Goal: Task Accomplishment & Management: Use online tool/utility

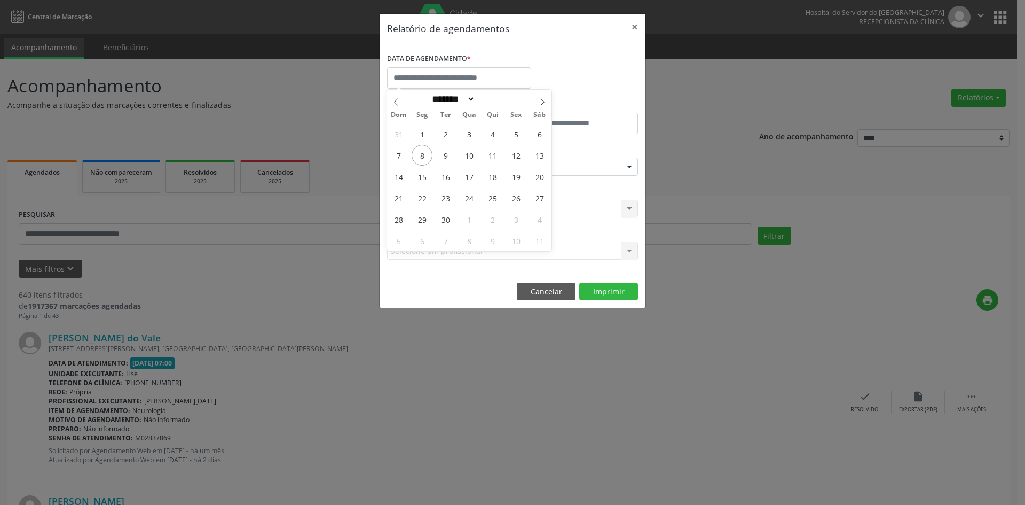
select select "*"
click at [422, 157] on span "8" at bounding box center [422, 155] width 21 height 21
type input "**********"
click at [422, 157] on span "8" at bounding box center [422, 155] width 21 height 21
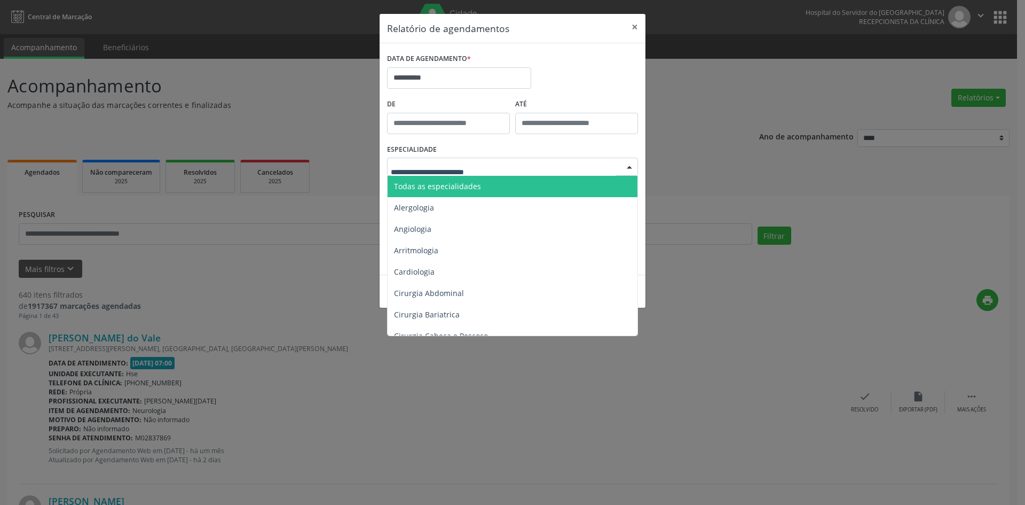
click at [462, 183] on span "Todas as especialidades" at bounding box center [437, 186] width 87 height 10
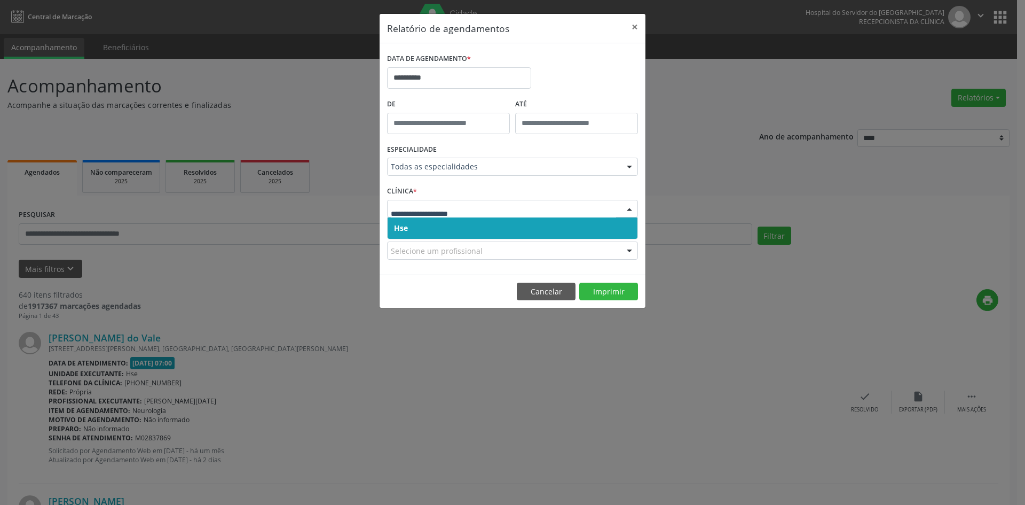
click at [439, 231] on span "Hse" at bounding box center [513, 227] width 250 height 21
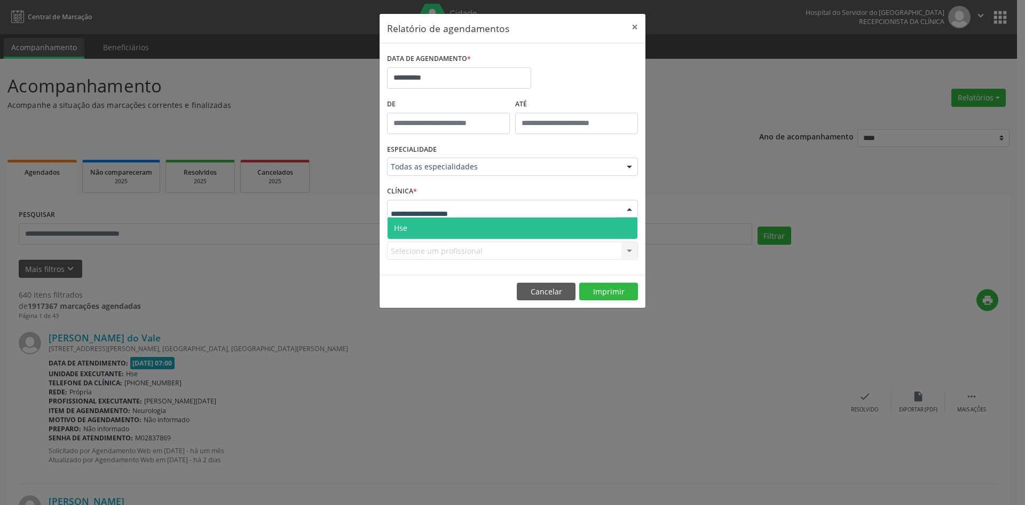
click at [433, 229] on span "Hse" at bounding box center [513, 227] width 250 height 21
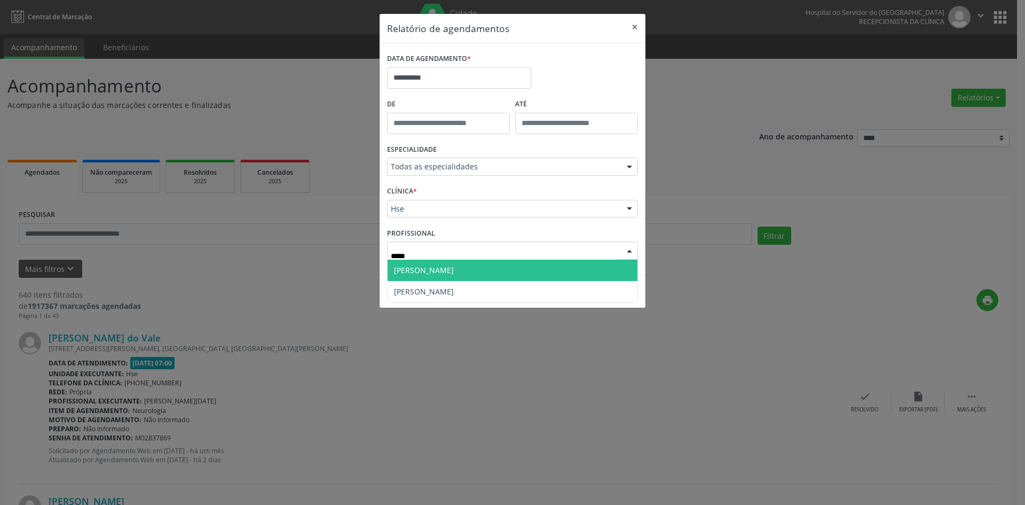
click at [431, 274] on span "[PERSON_NAME]" at bounding box center [424, 270] width 60 height 10
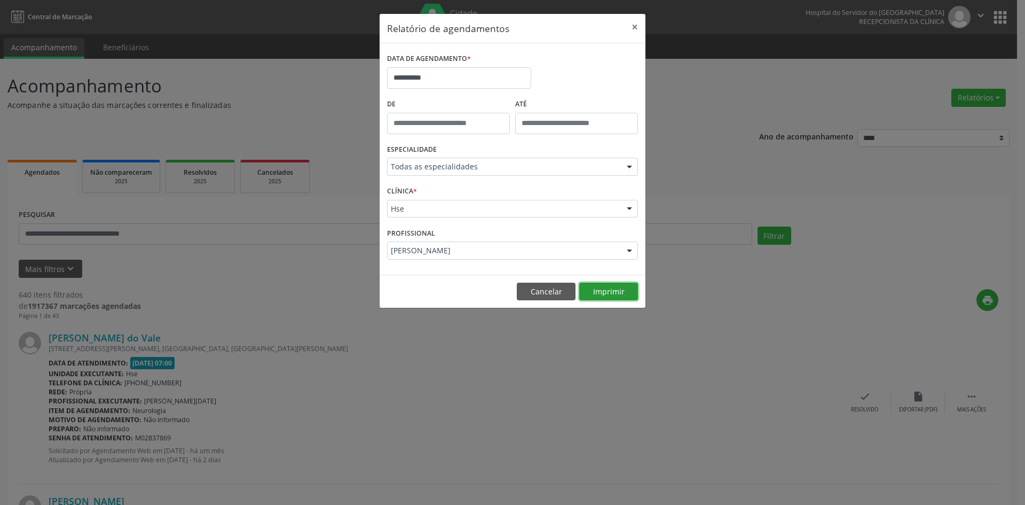
click at [604, 284] on button "Imprimir" at bounding box center [608, 291] width 59 height 18
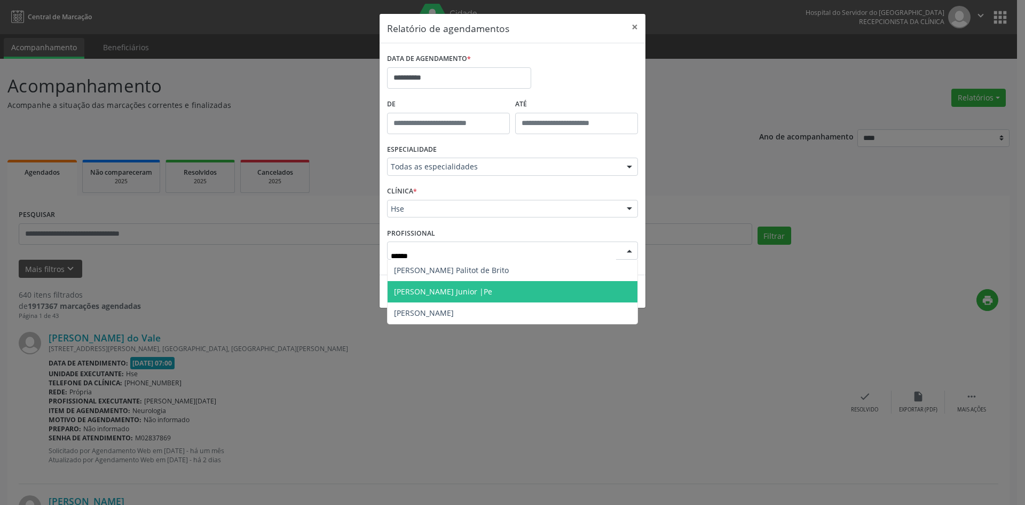
type input "*******"
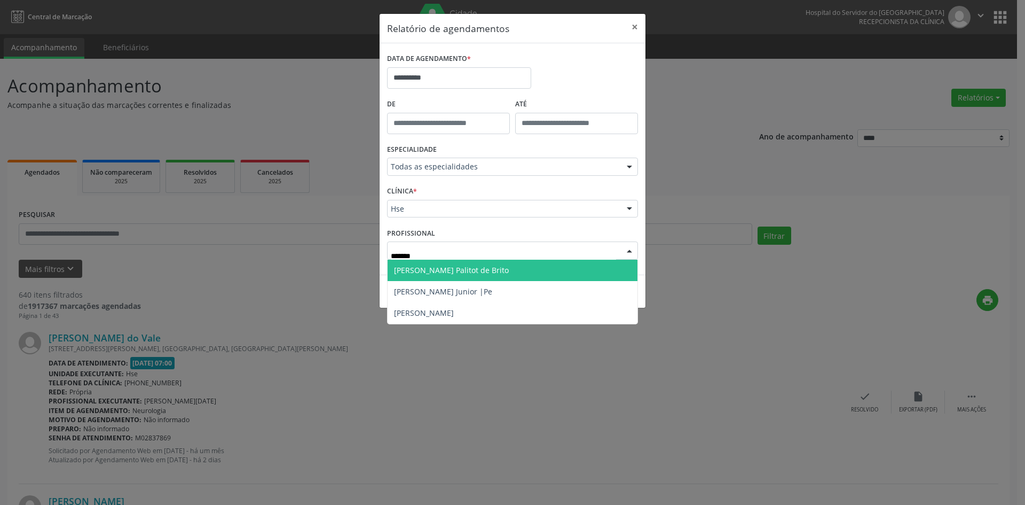
click at [475, 273] on span "[PERSON_NAME] Palitot de Brito" at bounding box center [451, 270] width 115 height 10
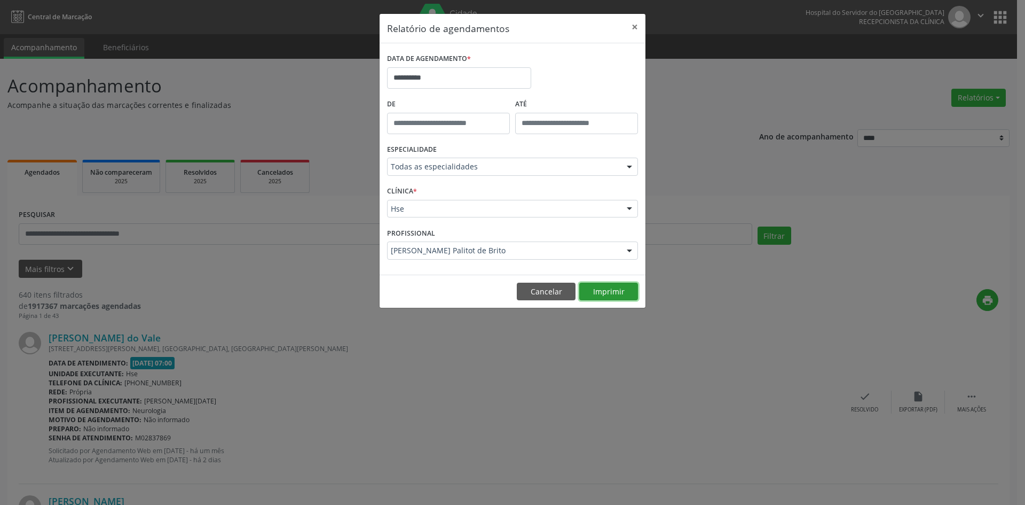
click at [605, 293] on button "Imprimir" at bounding box center [608, 291] width 59 height 18
click at [542, 292] on button "Cancelar" at bounding box center [546, 291] width 59 height 18
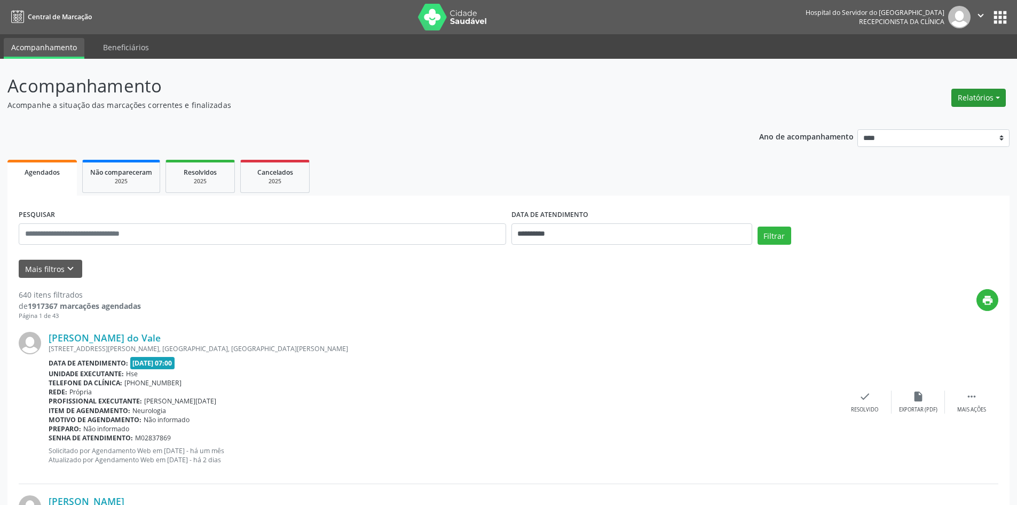
click at [959, 97] on button "Relatórios" at bounding box center [978, 98] width 54 height 18
click at [930, 116] on link "Agendamentos" at bounding box center [949, 120] width 115 height 15
select select "*"
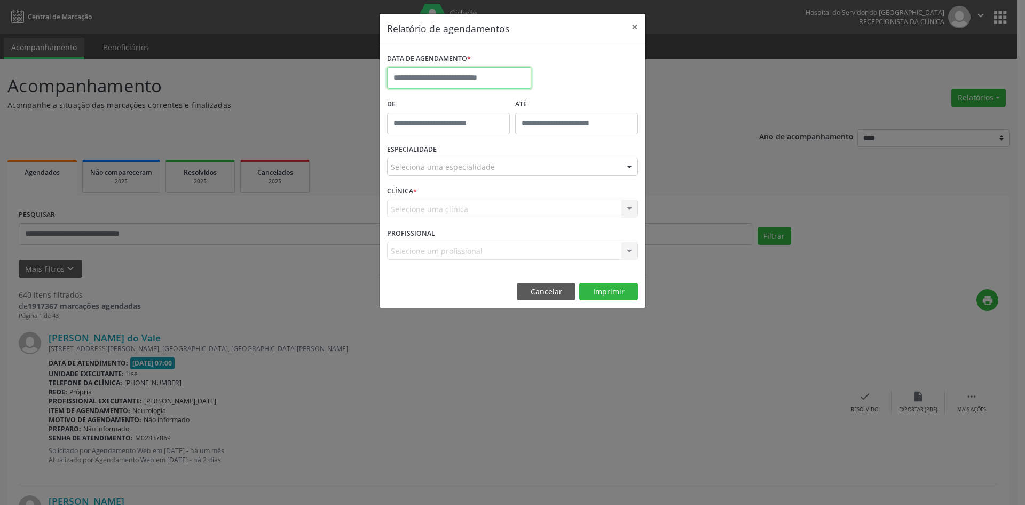
click at [461, 81] on input "text" at bounding box center [459, 77] width 144 height 21
click at [424, 178] on span "15" at bounding box center [422, 176] width 21 height 21
type input "**********"
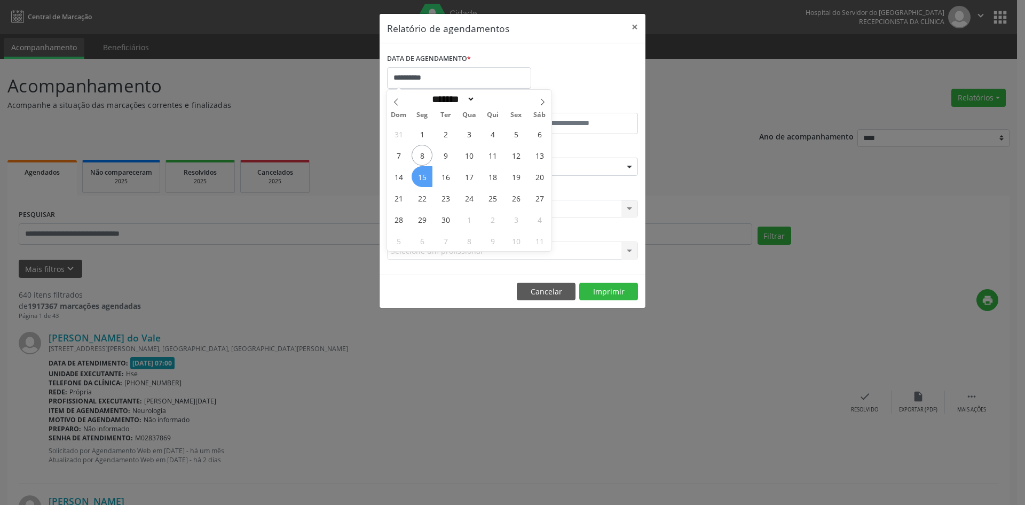
click at [424, 178] on span "15" at bounding box center [422, 176] width 21 height 21
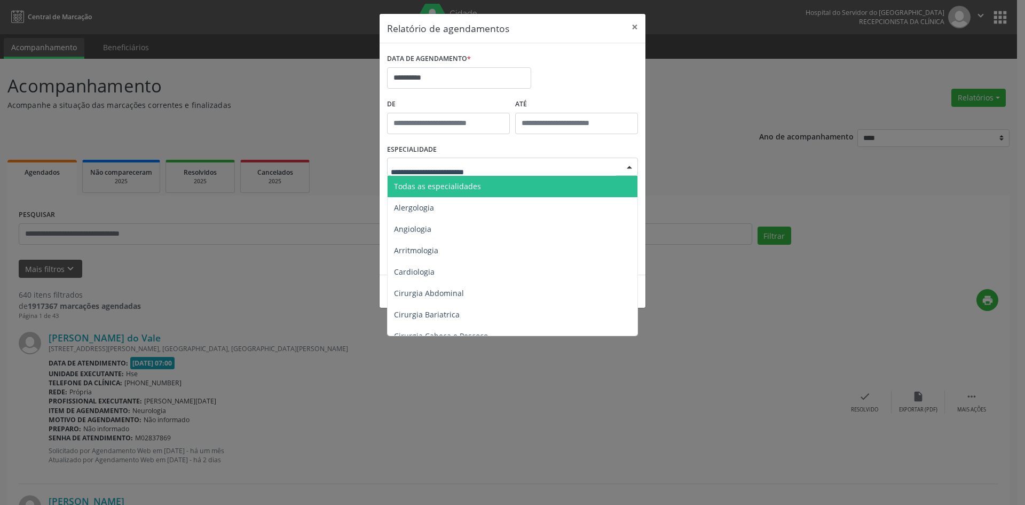
drag, startPoint x: 457, startPoint y: 171, endPoint x: 455, endPoint y: 165, distance: 6.6
click at [460, 186] on span "Todas as especialidades" at bounding box center [437, 186] width 87 height 10
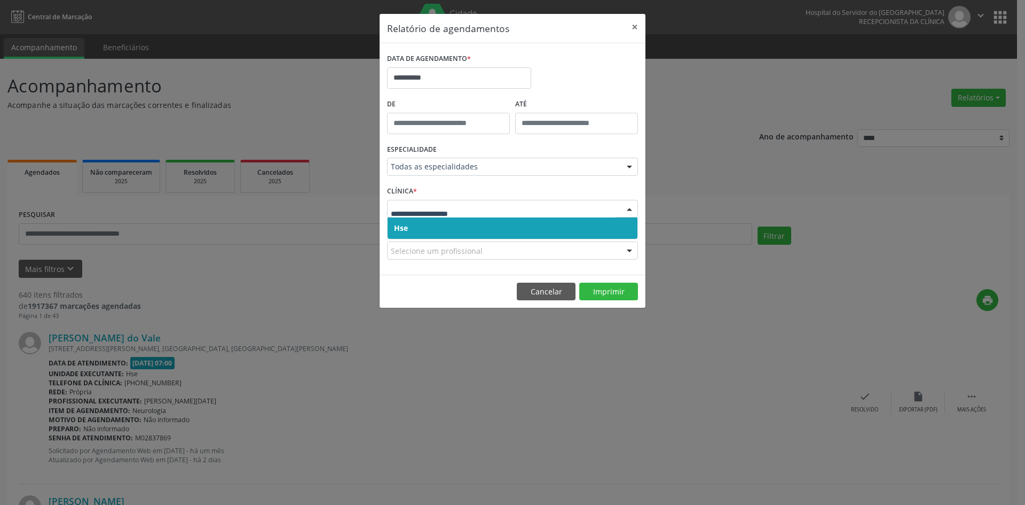
click at [439, 225] on span "Hse" at bounding box center [513, 227] width 250 height 21
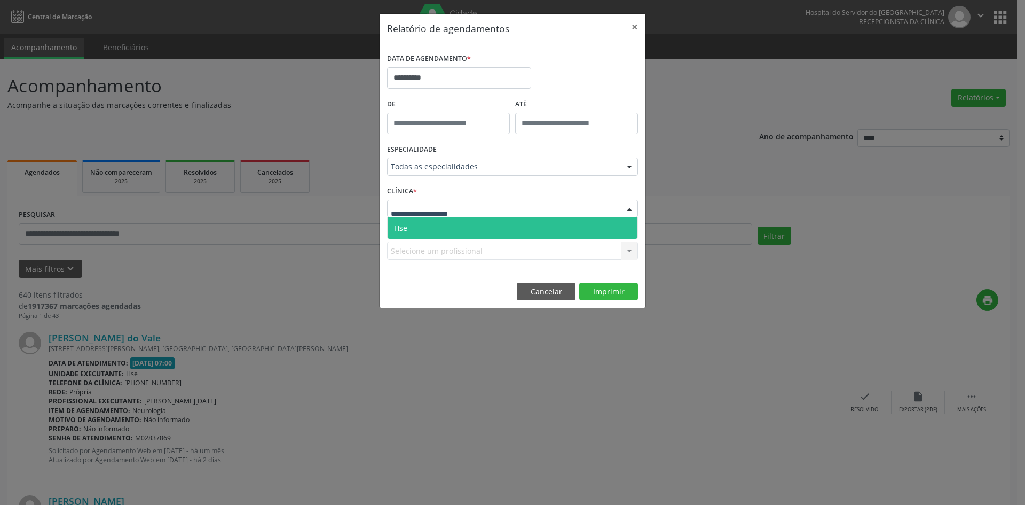
click at [439, 230] on span "Hse" at bounding box center [513, 227] width 250 height 21
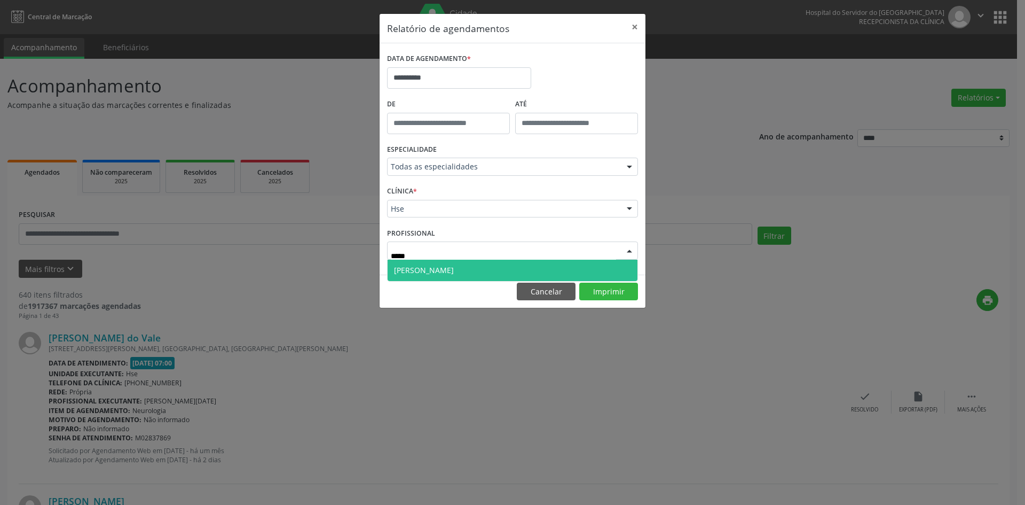
type input "******"
click at [437, 270] on span "[PERSON_NAME]" at bounding box center [424, 270] width 60 height 10
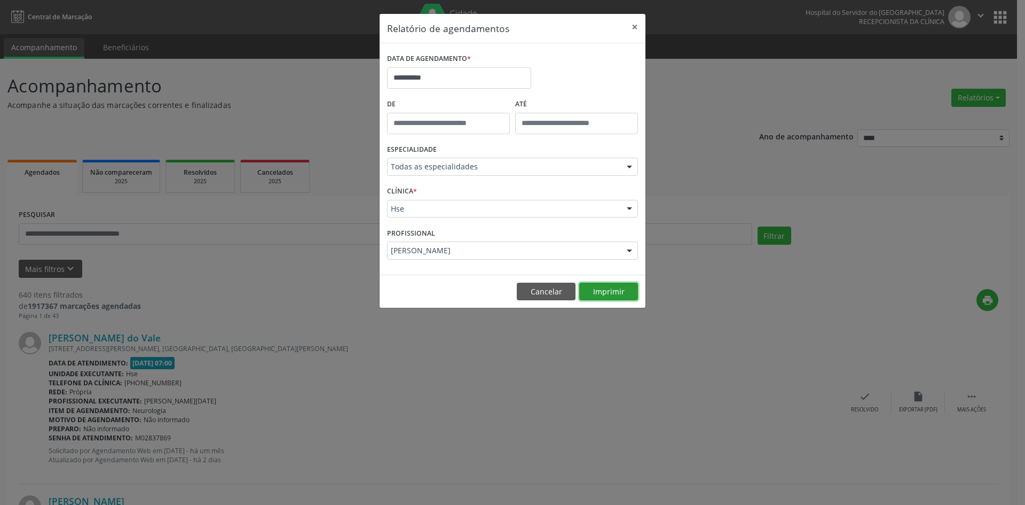
click at [611, 290] on button "Imprimir" at bounding box center [608, 291] width 59 height 18
click at [611, 296] on button "Imprimir" at bounding box center [608, 291] width 59 height 18
click at [603, 293] on button "Imprimir" at bounding box center [608, 291] width 59 height 18
click at [607, 289] on button "Imprimir" at bounding box center [608, 291] width 59 height 18
click at [596, 292] on button "Imprimir" at bounding box center [608, 291] width 59 height 18
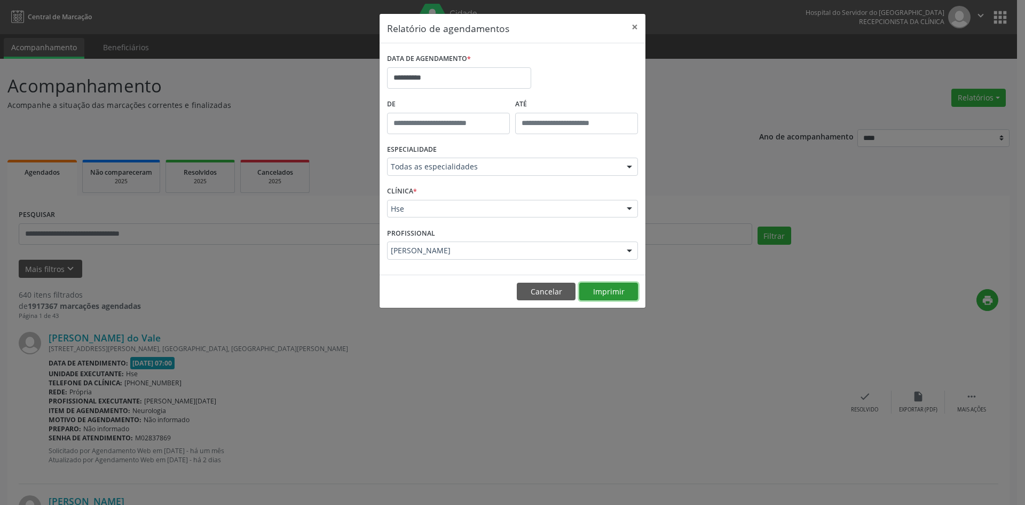
click at [613, 292] on button "Imprimir" at bounding box center [608, 291] width 59 height 18
click at [611, 292] on button "Imprimir" at bounding box center [608, 291] width 59 height 18
click at [601, 291] on button "Imprimir" at bounding box center [608, 291] width 59 height 18
click at [604, 289] on button "Imprimir" at bounding box center [608, 291] width 59 height 18
click at [593, 292] on button "Imprimir" at bounding box center [608, 291] width 59 height 18
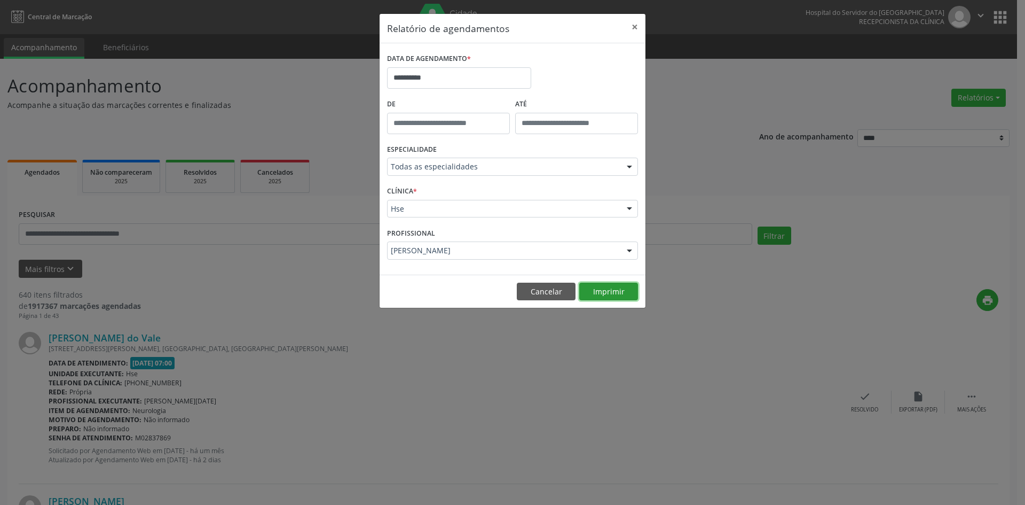
click at [607, 292] on button "Imprimir" at bounding box center [608, 291] width 59 height 18
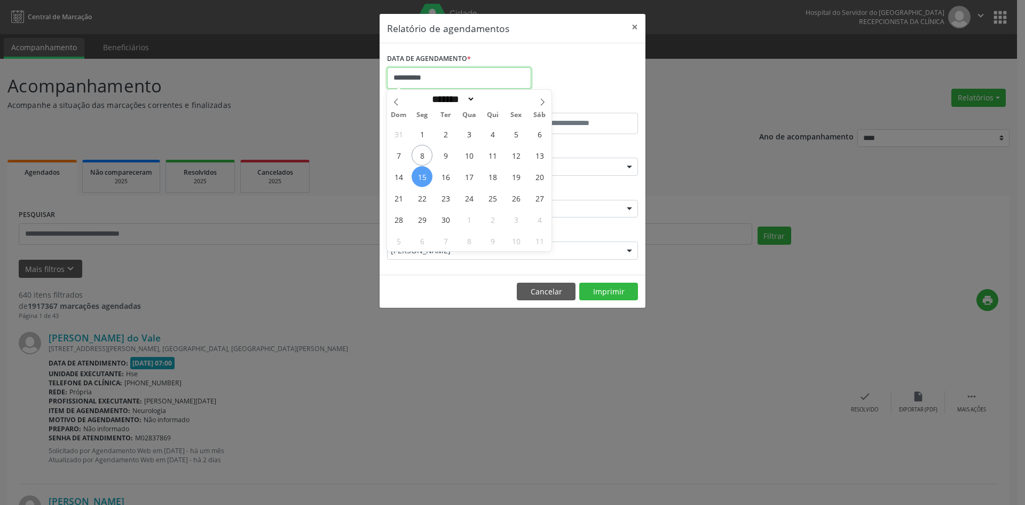
click at [475, 75] on input "**********" at bounding box center [459, 77] width 144 height 21
click at [421, 152] on span "8" at bounding box center [422, 155] width 21 height 21
type input "**********"
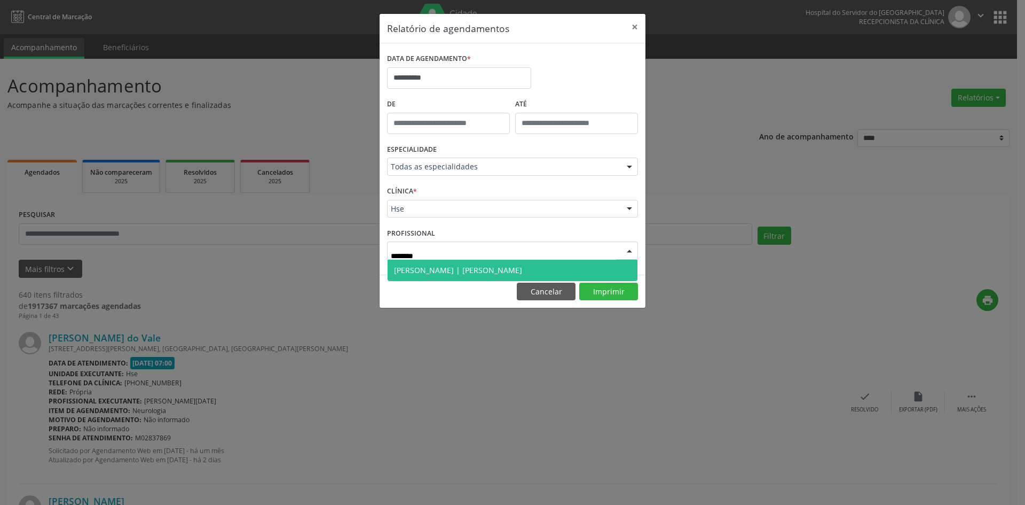
click at [437, 268] on span "[PERSON_NAME] | [PERSON_NAME]" at bounding box center [458, 270] width 128 height 10
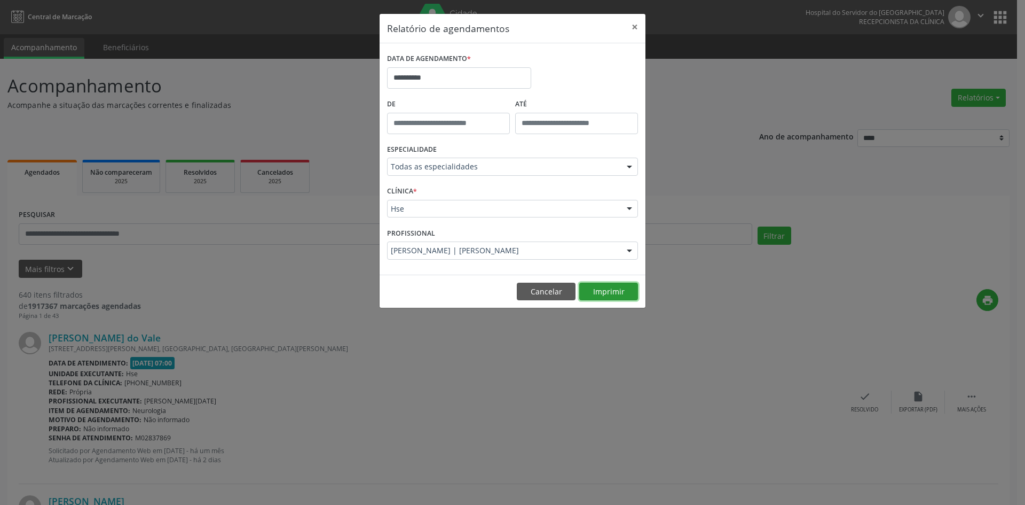
click at [614, 293] on button "Imprimir" at bounding box center [608, 291] width 59 height 18
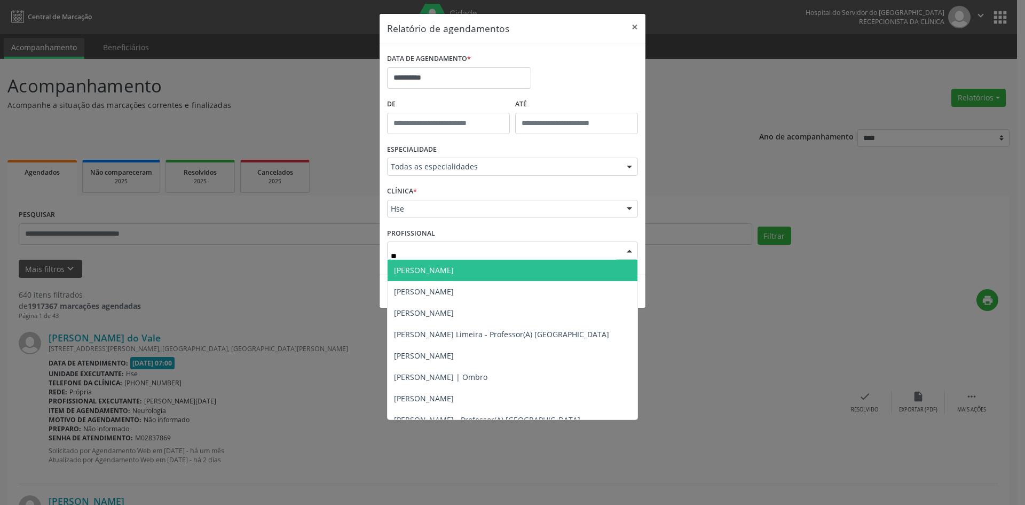
type input "***"
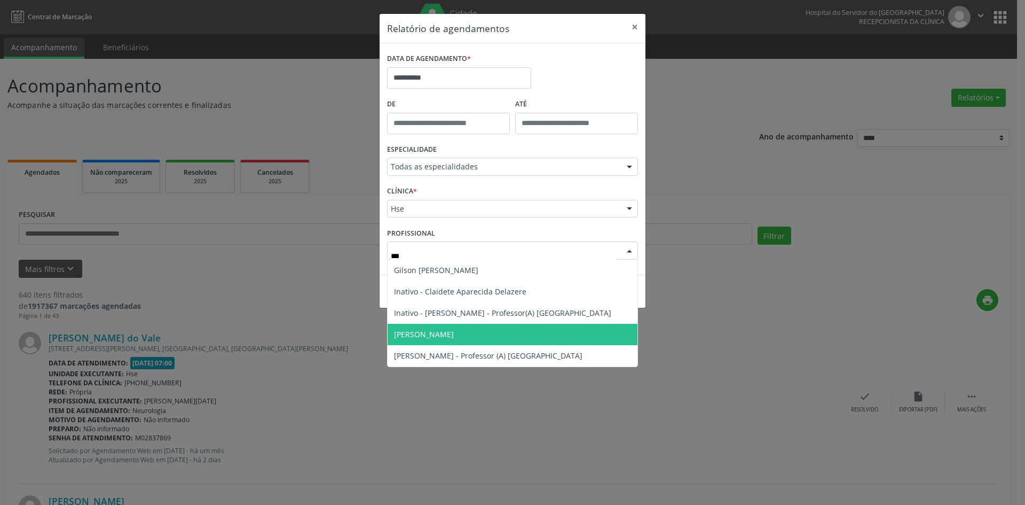
click at [454, 335] on span "[PERSON_NAME]" at bounding box center [424, 334] width 60 height 10
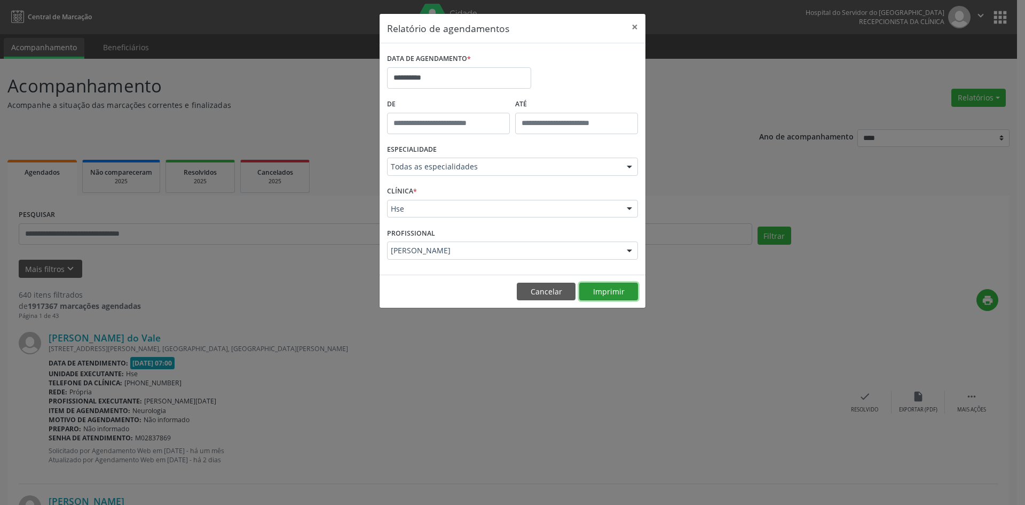
click at [593, 292] on button "Imprimir" at bounding box center [608, 291] width 59 height 18
click at [463, 69] on input "**********" at bounding box center [459, 77] width 144 height 21
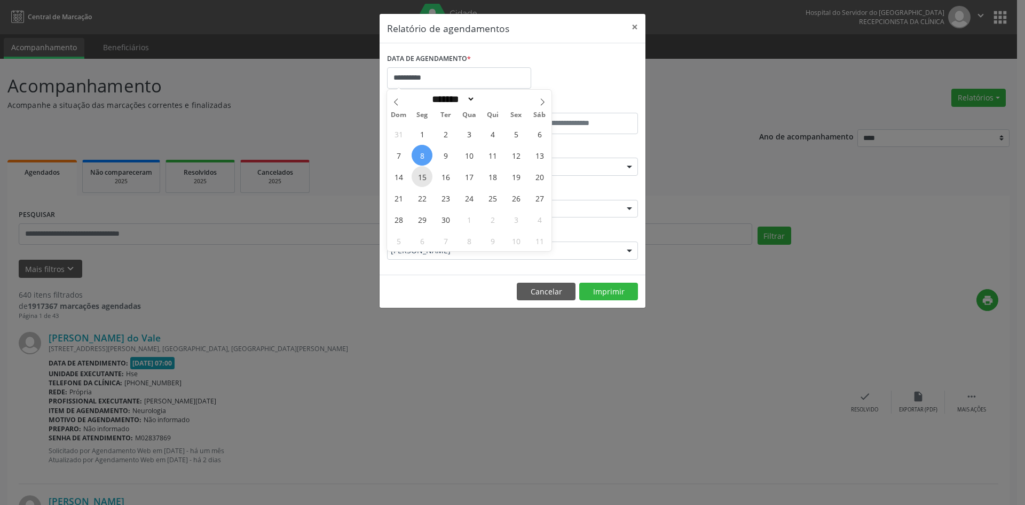
click at [426, 180] on span "15" at bounding box center [422, 176] width 21 height 21
type input "**********"
click at [426, 180] on span "15" at bounding box center [422, 176] width 21 height 21
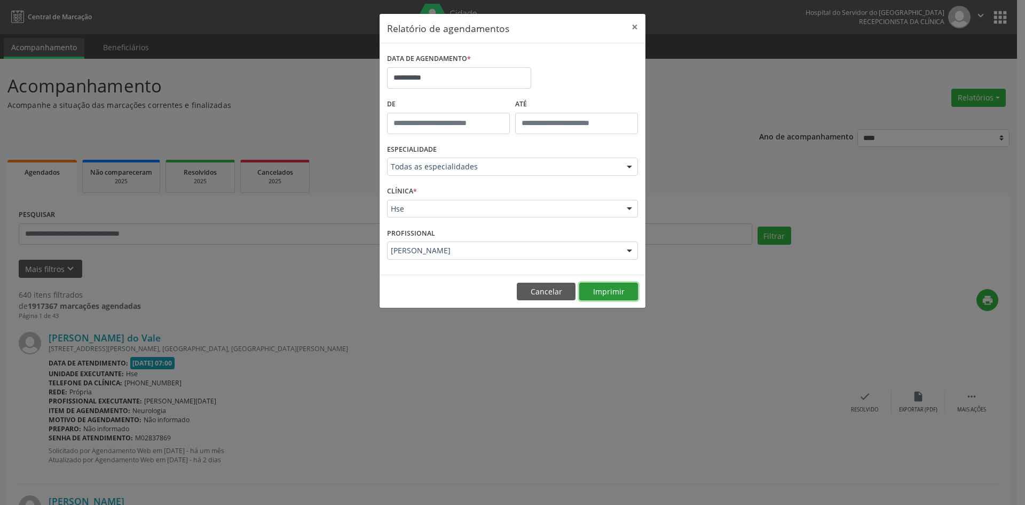
click at [591, 296] on button "Imprimir" at bounding box center [608, 291] width 59 height 18
click at [601, 292] on button "Imprimir" at bounding box center [608, 291] width 59 height 18
click at [455, 75] on input "**********" at bounding box center [459, 77] width 144 height 21
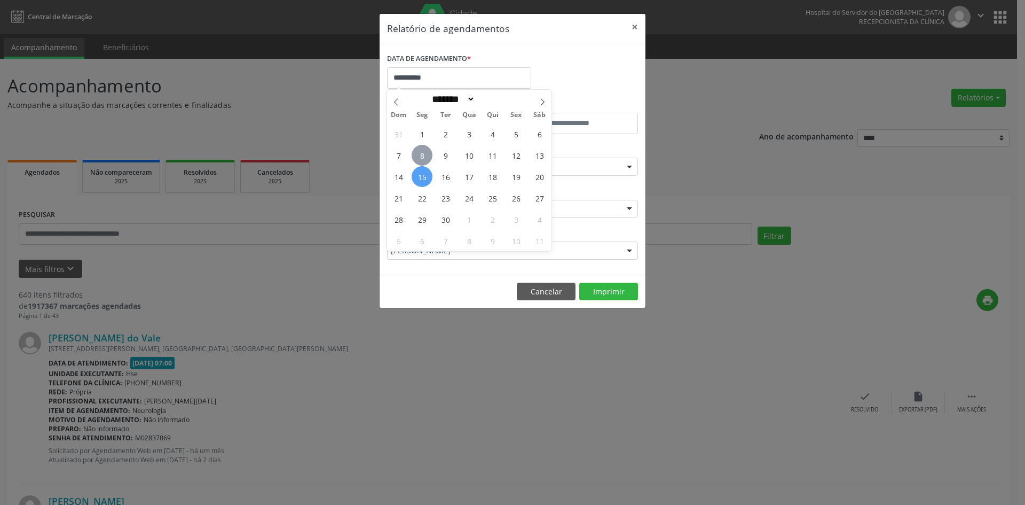
click at [424, 155] on span "8" at bounding box center [422, 155] width 21 height 21
type input "**********"
click at [424, 155] on span "8" at bounding box center [422, 155] width 21 height 21
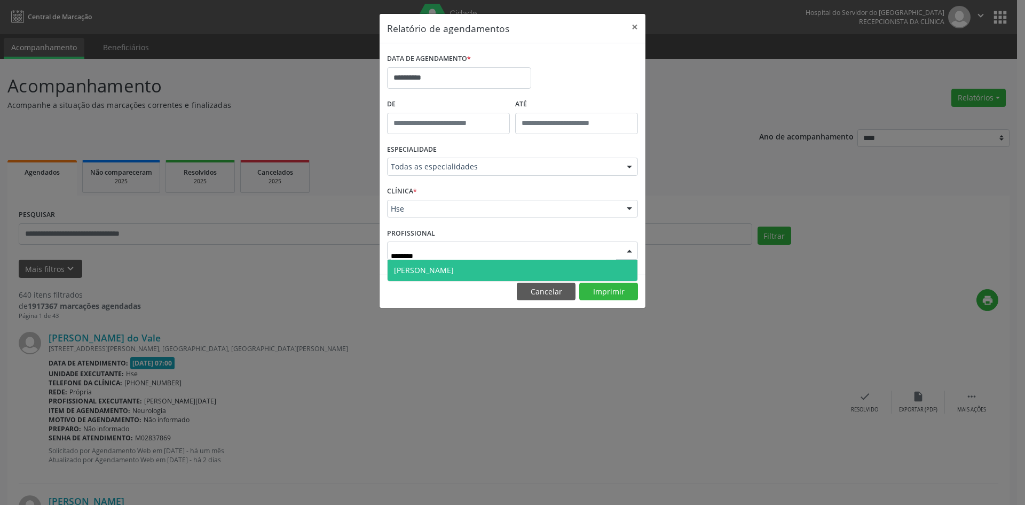
click at [443, 270] on span "[PERSON_NAME]" at bounding box center [424, 270] width 60 height 10
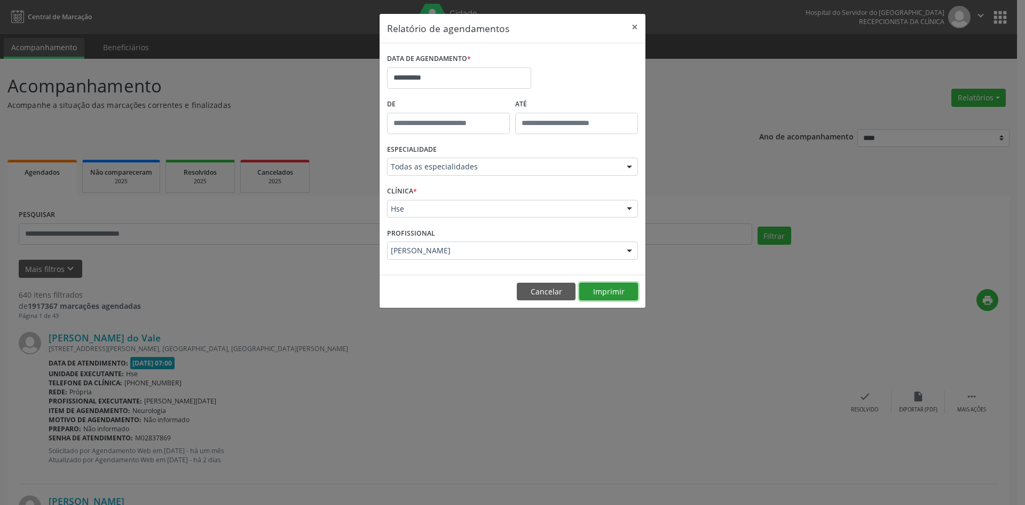
click at [600, 293] on button "Imprimir" at bounding box center [608, 291] width 59 height 18
click at [600, 290] on button "Imprimir" at bounding box center [608, 291] width 59 height 18
click at [600, 292] on button "Imprimir" at bounding box center [608, 291] width 59 height 18
click at [602, 296] on button "Imprimir" at bounding box center [608, 291] width 59 height 18
click at [606, 292] on button "Imprimir" at bounding box center [608, 291] width 59 height 18
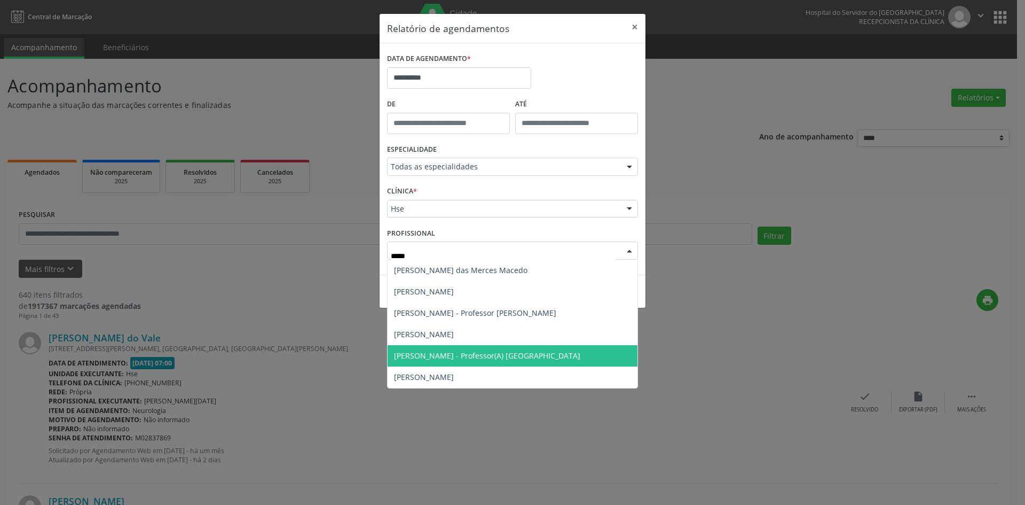
click at [484, 354] on span "[PERSON_NAME] - Professor(A) [GEOGRAPHIC_DATA]" at bounding box center [487, 355] width 186 height 10
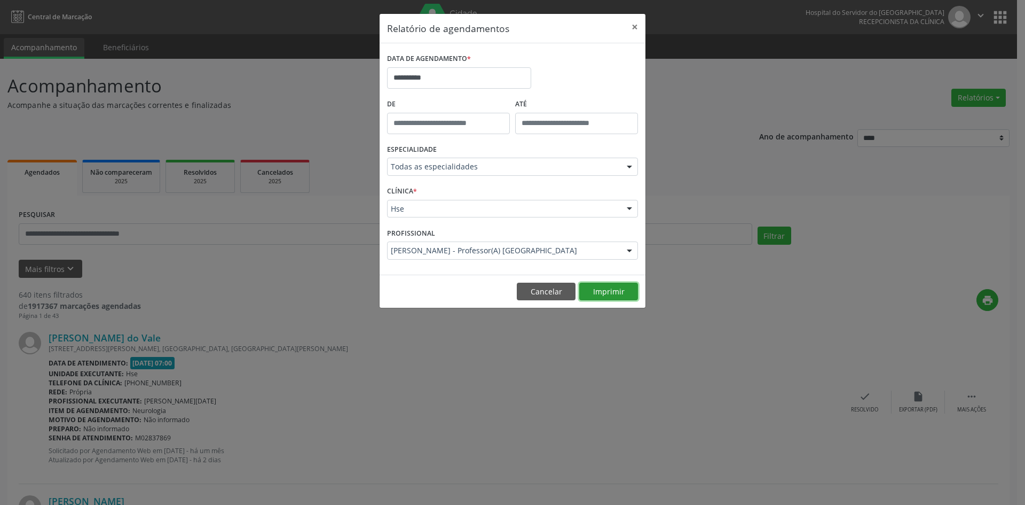
click at [607, 296] on button "Imprimir" at bounding box center [608, 291] width 59 height 18
click at [447, 80] on input "**********" at bounding box center [459, 77] width 144 height 21
click at [399, 329] on div "**********" at bounding box center [512, 252] width 1025 height 505
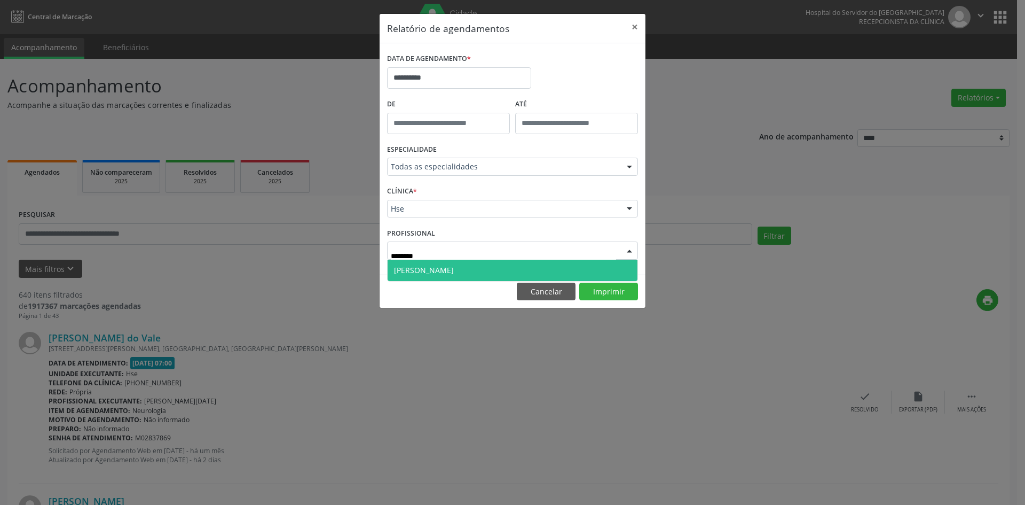
click at [424, 269] on span "[PERSON_NAME]" at bounding box center [424, 270] width 60 height 10
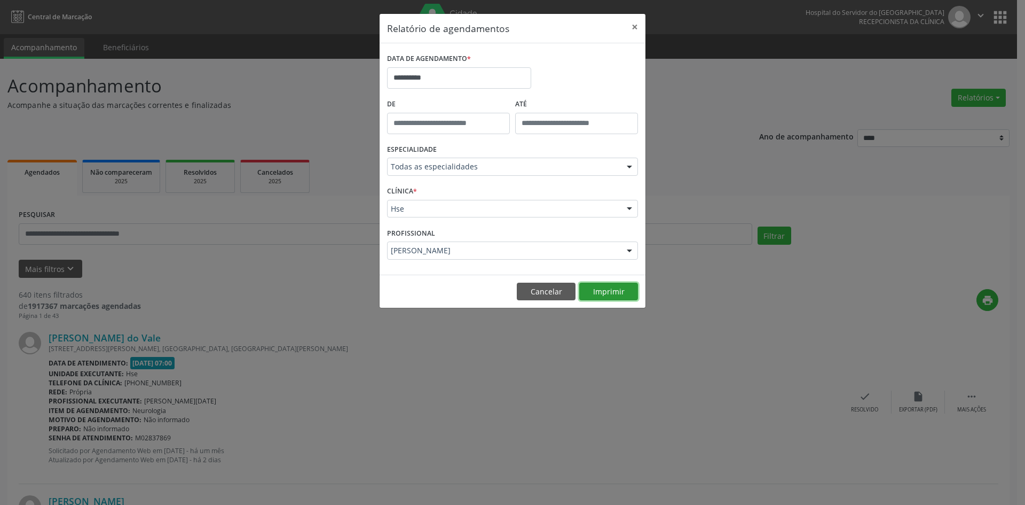
click at [611, 291] on button "Imprimir" at bounding box center [608, 291] width 59 height 18
click at [603, 293] on button "Imprimir" at bounding box center [608, 291] width 59 height 18
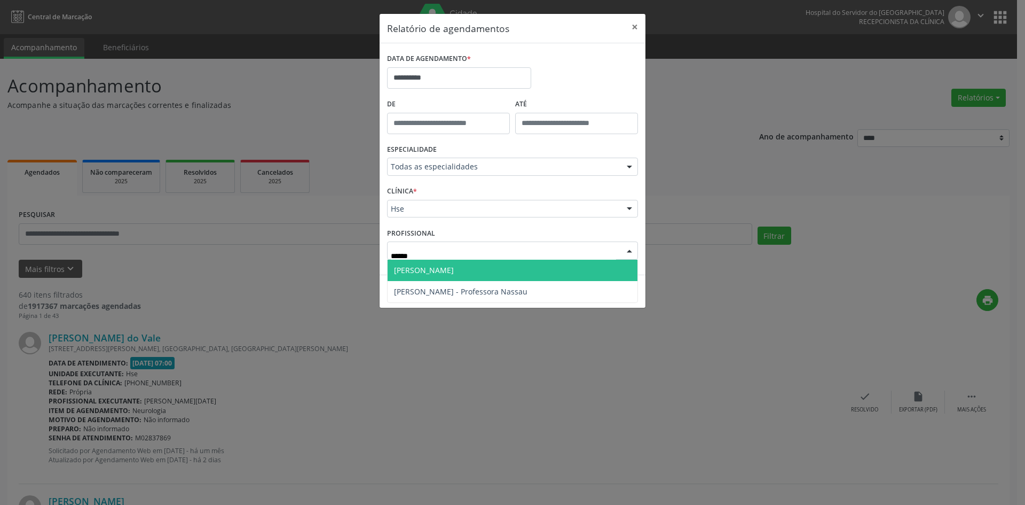
click at [454, 268] on span "[PERSON_NAME]" at bounding box center [424, 270] width 60 height 10
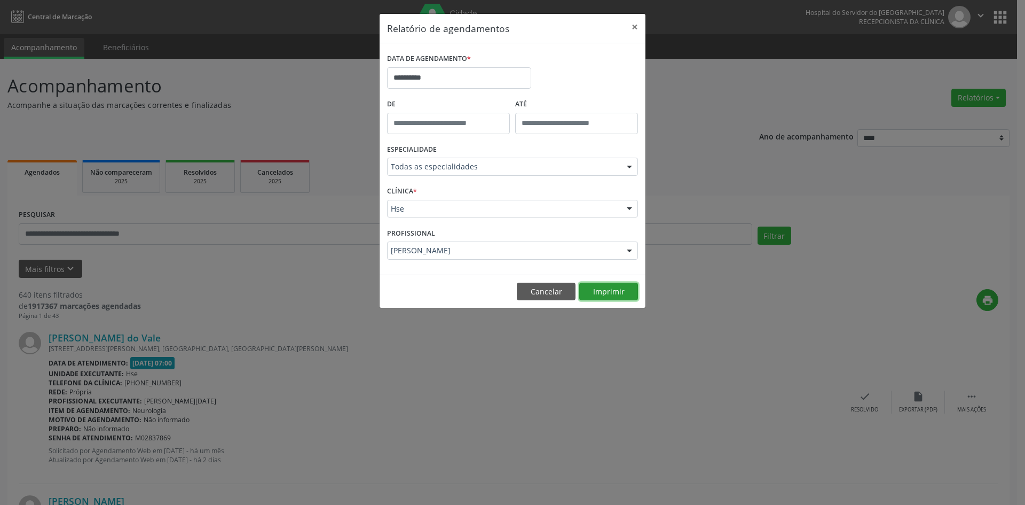
click at [603, 292] on button "Imprimir" at bounding box center [608, 291] width 59 height 18
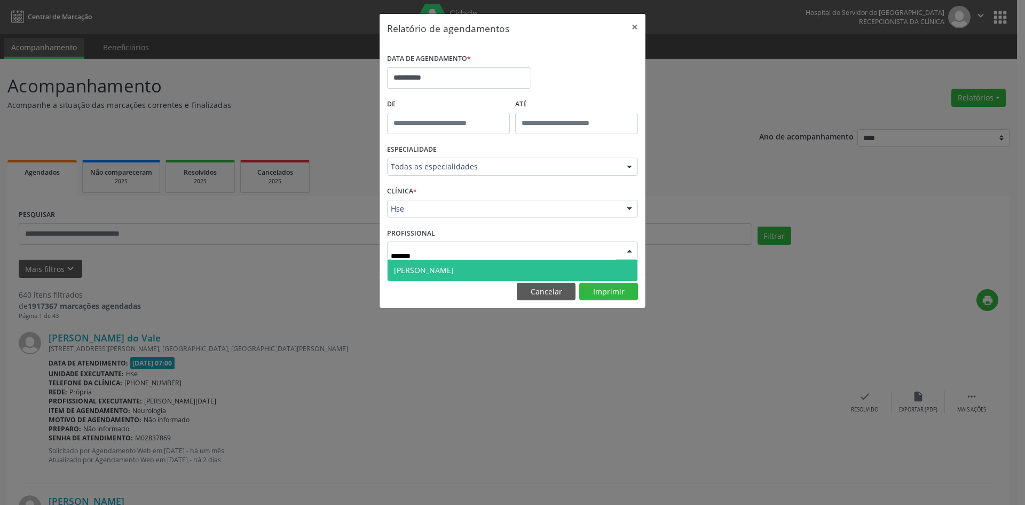
type input "********"
click at [450, 272] on span "[PERSON_NAME]" at bounding box center [424, 270] width 60 height 10
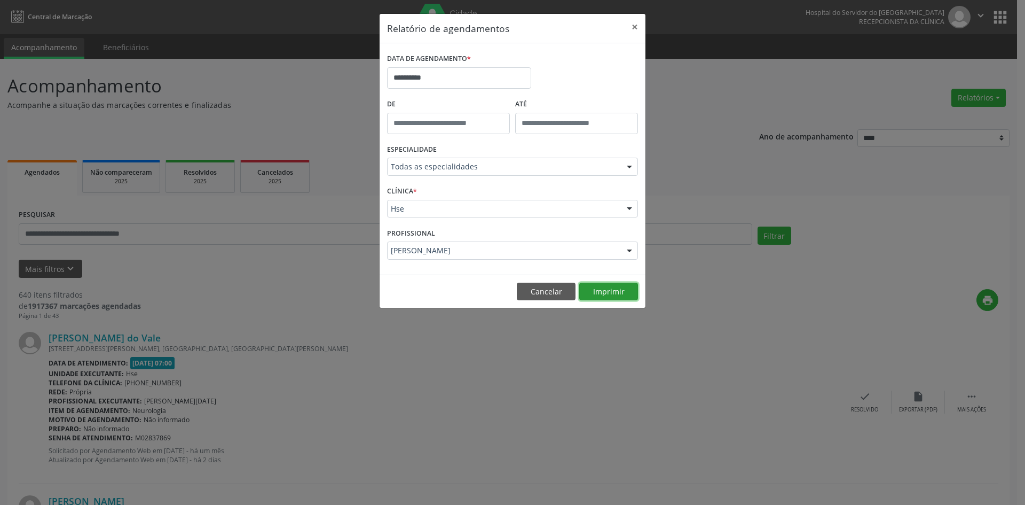
click at [619, 297] on button "Imprimir" at bounding box center [608, 291] width 59 height 18
click at [602, 298] on button "Imprimir" at bounding box center [608, 291] width 59 height 18
click at [601, 287] on button "Imprimir" at bounding box center [608, 291] width 59 height 18
